Goal: Communication & Community: Participate in discussion

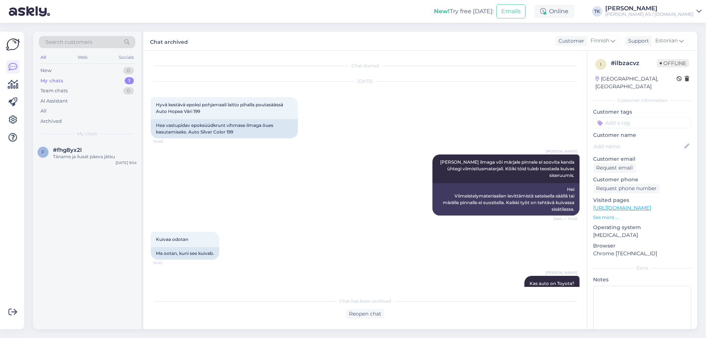
scroll to position [469, 0]
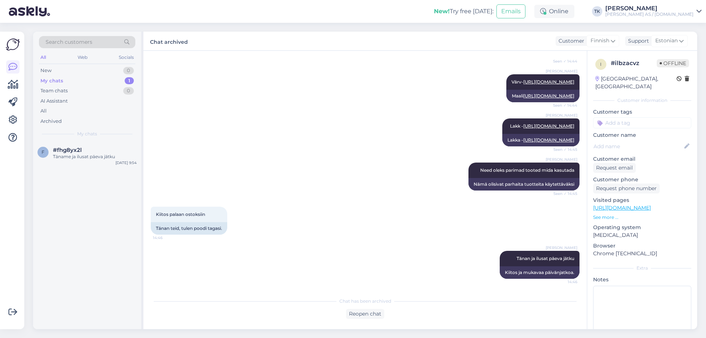
click at [83, 81] on div "My chats 1" at bounding box center [87, 81] width 96 height 10
click at [85, 147] on div "#fhg8yx2l" at bounding box center [95, 150] width 84 height 7
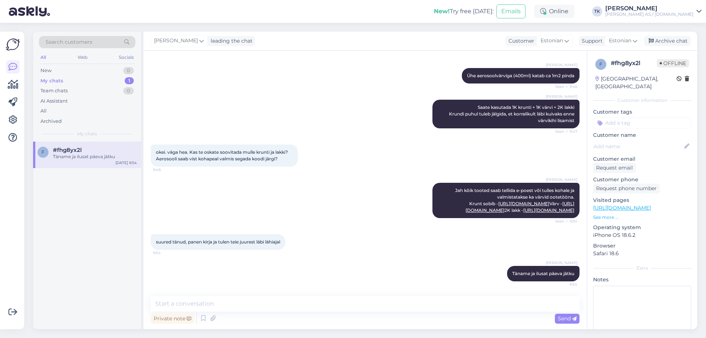
scroll to position [209, 0]
click at [675, 39] on div "Archive chat" at bounding box center [667, 41] width 46 height 10
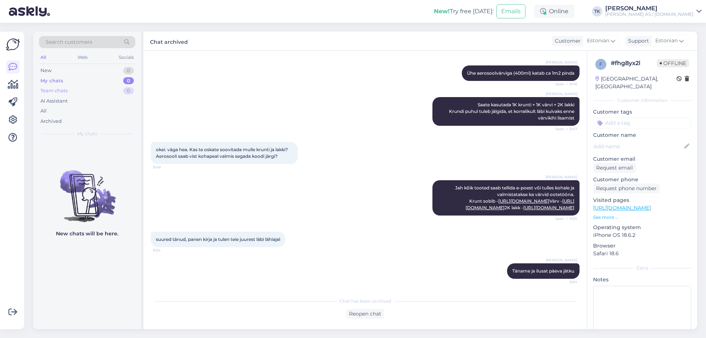
click at [53, 93] on div "Team chats" at bounding box center [53, 90] width 27 height 7
click at [52, 101] on div "AI Assistant" at bounding box center [53, 100] width 27 height 7
click at [43, 108] on div "All" at bounding box center [43, 110] width 6 height 7
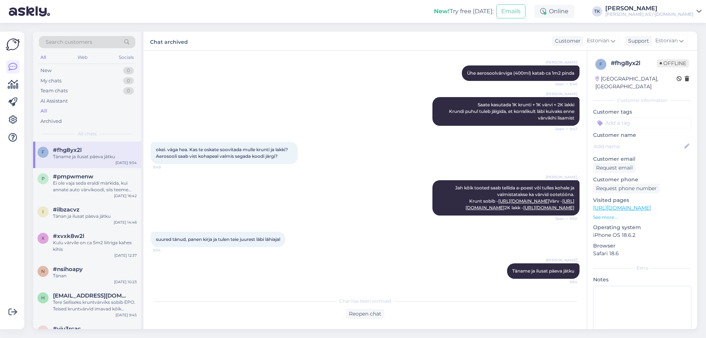
click at [84, 159] on div "Täname ja ilusat päeva jätku" at bounding box center [95, 156] width 84 height 7
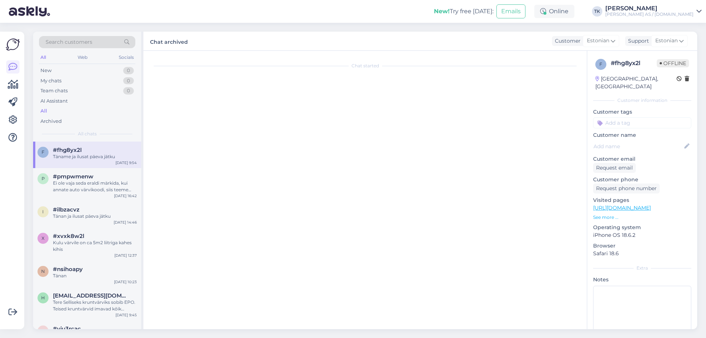
scroll to position [0, 0]
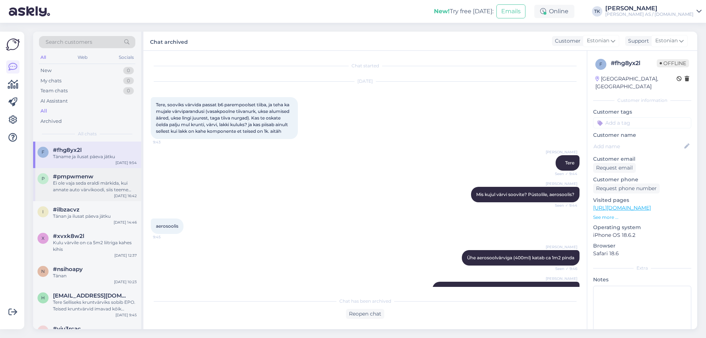
click at [90, 185] on div "Ei ole vaja seda eraldi märkida, kui annate auto värvikoodi, siis teeme kohe va…" at bounding box center [95, 186] width 84 height 13
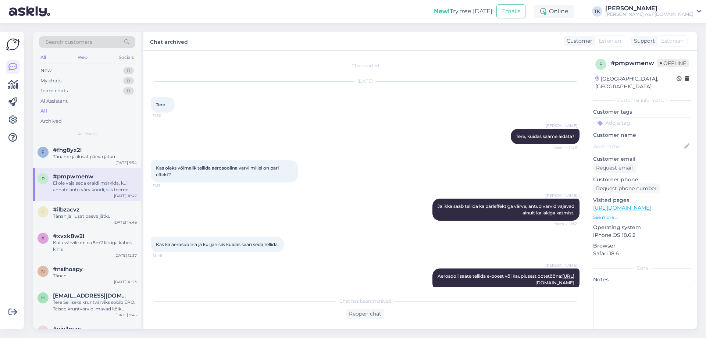
scroll to position [102, 0]
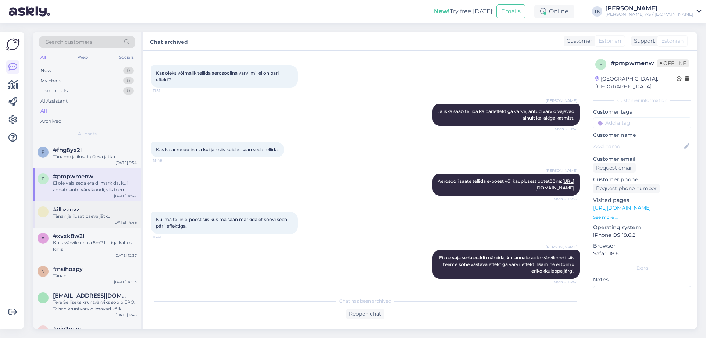
click at [67, 207] on span "#ilbzacvz" at bounding box center [66, 209] width 26 height 7
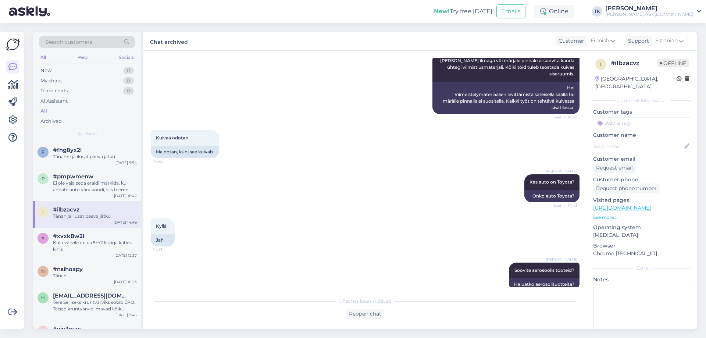
scroll to position [469, 0]
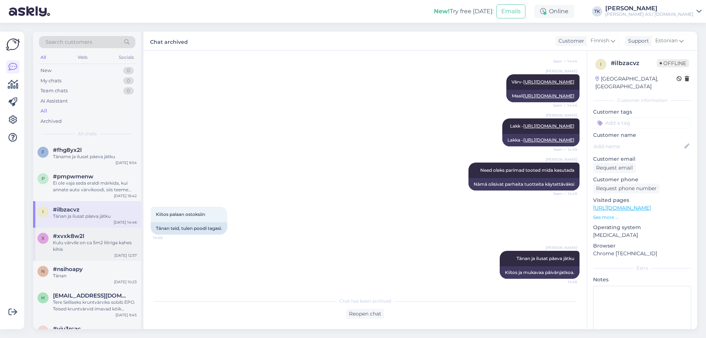
click at [89, 237] on div "#xvxk8w2l" at bounding box center [95, 236] width 84 height 7
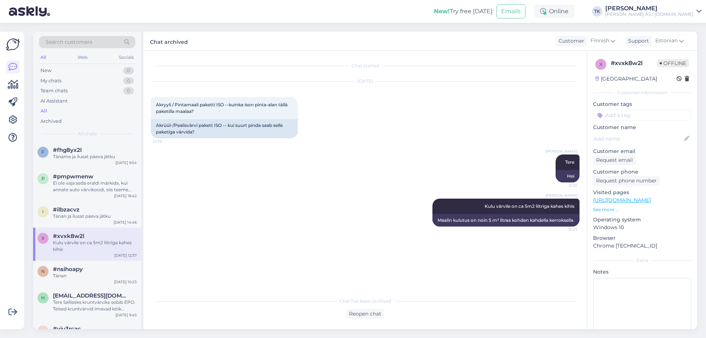
scroll to position [0, 0]
